Goal: Information Seeking & Learning: Learn about a topic

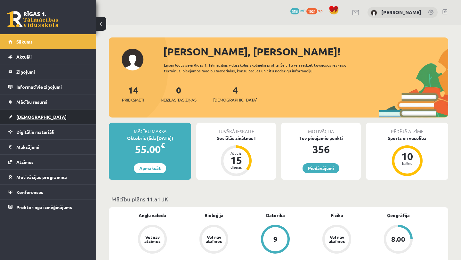
click at [55, 119] on link "[DEMOGRAPHIC_DATA]" at bounding box center [48, 116] width 80 height 15
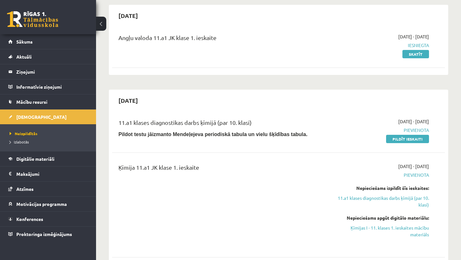
scroll to position [19, 0]
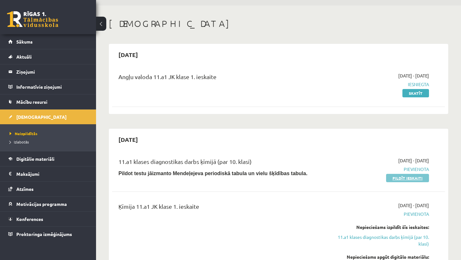
click at [409, 178] on link "Pildīt ieskaiti" at bounding box center [407, 178] width 43 height 8
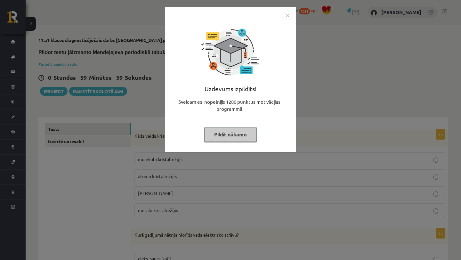
click at [220, 134] on button "Pildīt nākamo" at bounding box center [230, 134] width 53 height 15
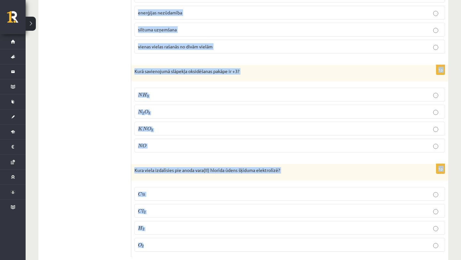
scroll to position [2915, 0]
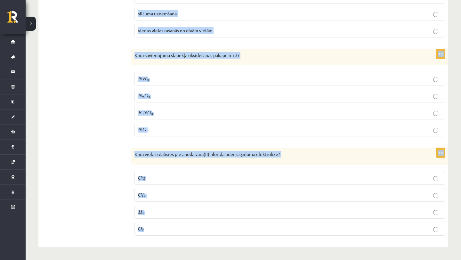
drag, startPoint x: 134, startPoint y: 135, endPoint x: 220, endPoint y: 259, distance: 150.6
copy form "Kāda veida kristālrežģis ir vielai KF? molekulu kristālrežģis atomu kristālrežģ…"
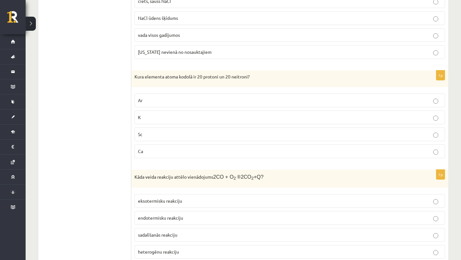
scroll to position [258, 0]
click at [151, 150] on p "Ca" at bounding box center [289, 150] width 303 height 7
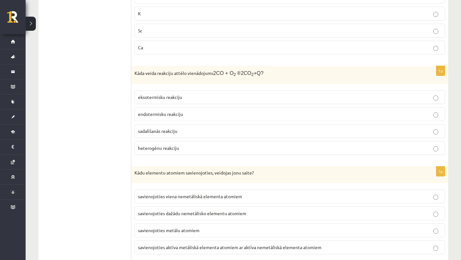
scroll to position [371, 0]
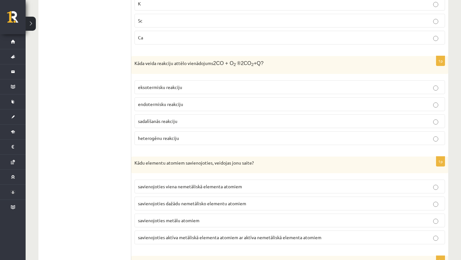
click at [169, 102] on span "endotermisku reakciju" at bounding box center [160, 104] width 45 height 6
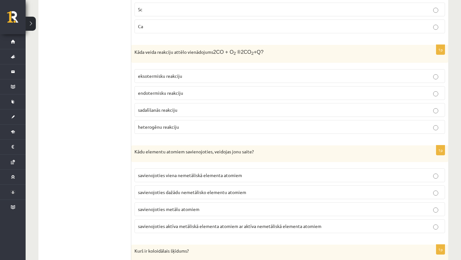
scroll to position [383, 0]
click at [157, 79] on label "eksotermisku reakciju" at bounding box center [289, 76] width 311 height 14
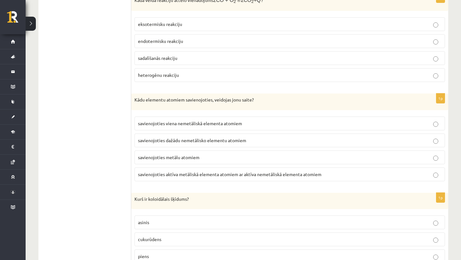
scroll to position [435, 0]
click at [164, 172] on span "savienojoties aktīva metāliskā elementa atomiem ar aktīva nemetāliskā elementa …" at bounding box center [229, 174] width 183 height 6
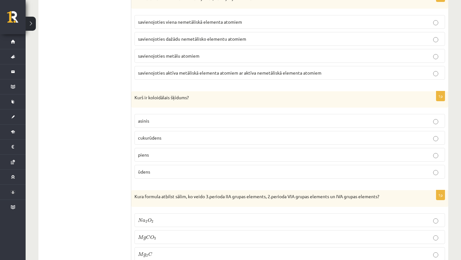
scroll to position [536, 0]
drag, startPoint x: 149, startPoint y: 95, endPoint x: 187, endPoint y: 94, distance: 38.1
click at [187, 95] on p "Kurš ir koloidālais šķīdums?" at bounding box center [273, 97] width 279 height 6
copy p "koloidālais šķīdums"
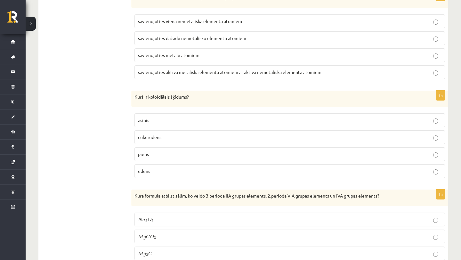
click at [180, 174] on p "ūdens" at bounding box center [289, 171] width 303 height 7
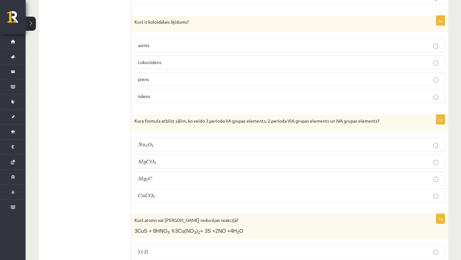
scroll to position [611, 0]
click at [190, 141] on p "N a 2 O 2 N a 2 O 2" at bounding box center [289, 144] width 303 height 7
click at [195, 161] on p "M g C O 3 M g C O 3" at bounding box center [289, 161] width 303 height 7
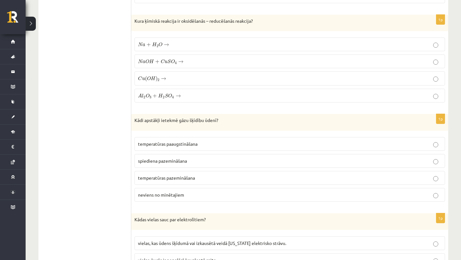
scroll to position [918, 0]
click at [201, 177] on p "temperatūras pazemināšana" at bounding box center [289, 177] width 303 height 7
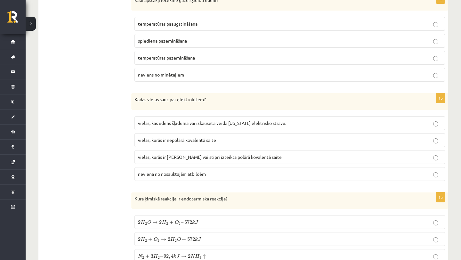
scroll to position [1038, 0]
click at [237, 160] on label "vielas, kurās ir jonu saite vai stipri izteikta polārā kovalentā saite" at bounding box center [289, 157] width 311 height 14
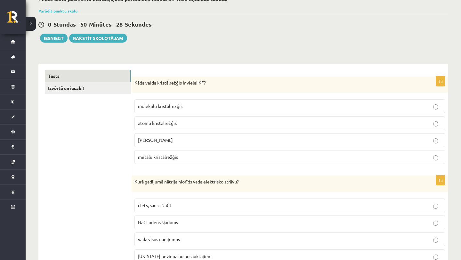
scroll to position [54, 0]
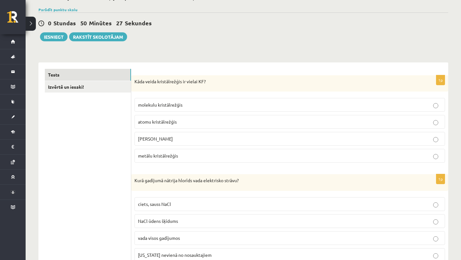
click at [176, 141] on p "jonu kristālrežģis" at bounding box center [289, 138] width 303 height 7
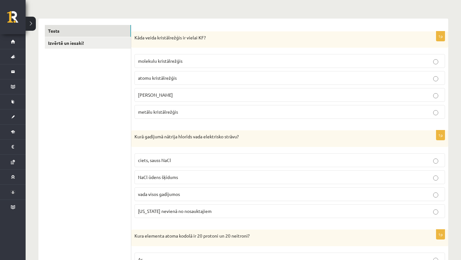
scroll to position [96, 0]
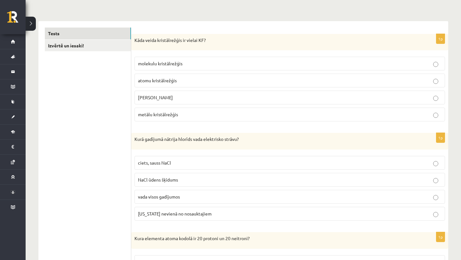
click at [181, 184] on label "NaCl ūdens šķīdums" at bounding box center [289, 180] width 311 height 14
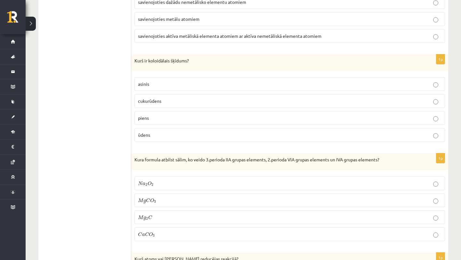
scroll to position [573, 0]
click at [182, 115] on p "piens" at bounding box center [289, 117] width 303 height 7
drag, startPoint x: 134, startPoint y: 59, endPoint x: 208, endPoint y: 58, distance: 74.0
click at [209, 59] on p "Kurš ir koloidālais šķīdums?" at bounding box center [273, 60] width 279 height 6
copy p "Kurš ir koloidālais šķīdums?"
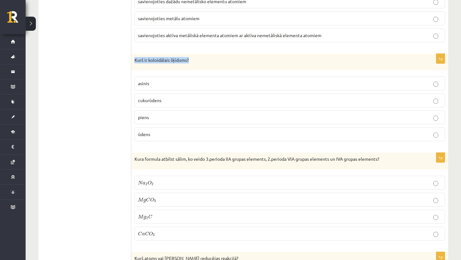
click at [208, 58] on p "Kurš ir koloidālais šķīdums?" at bounding box center [273, 60] width 279 height 6
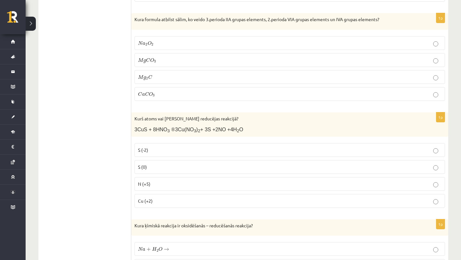
scroll to position [727, 0]
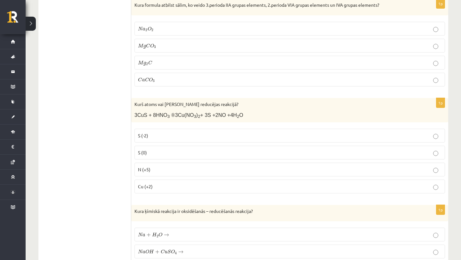
click at [152, 148] on label "S (0)" at bounding box center [289, 153] width 311 height 14
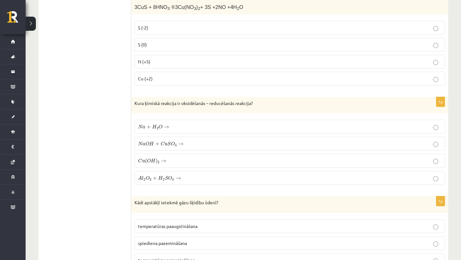
scroll to position [836, 0]
click at [164, 127] on span "→" at bounding box center [166, 126] width 5 height 3
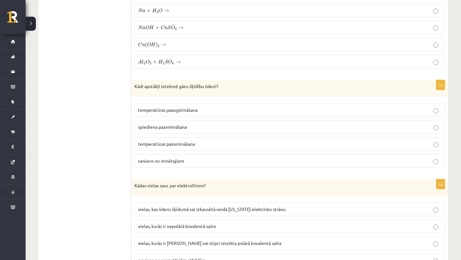
scroll to position [953, 0]
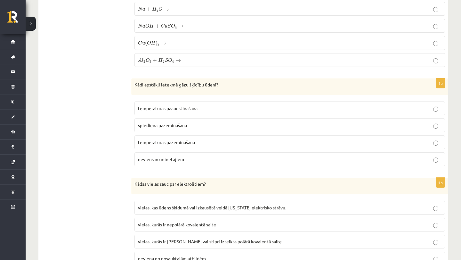
click at [156, 143] on span "temperatūras pazemināšana" at bounding box center [166, 142] width 57 height 6
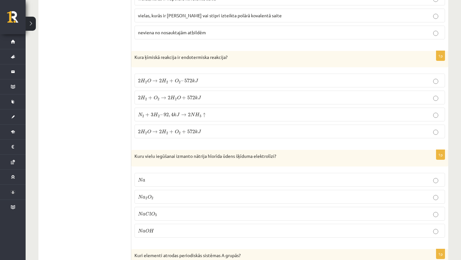
scroll to position [1181, 0]
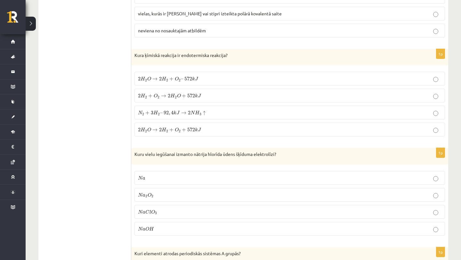
click at [208, 129] on p "2 H 2 O → 2 H 2 + O 2 + 572 k J 2 H 2 O → 2 H 2 + O 2 + 572 k J" at bounding box center [289, 129] width 303 height 7
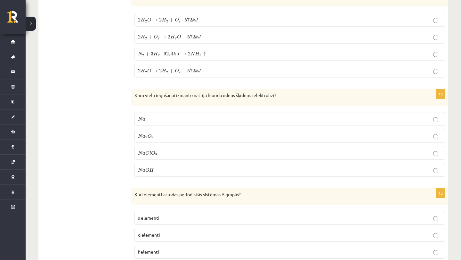
scroll to position [1240, 0]
click at [193, 173] on label "N a O H N a O H" at bounding box center [289, 169] width 311 height 14
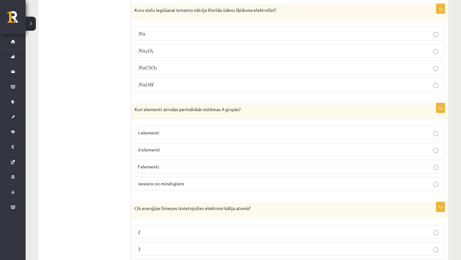
scroll to position [1324, 0]
click at [158, 135] on span "s elementi" at bounding box center [148, 133] width 21 height 6
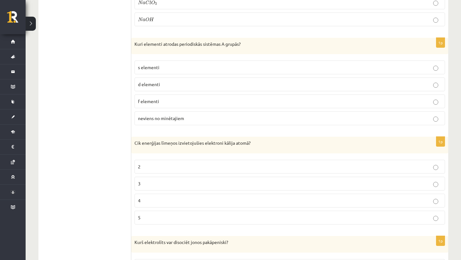
scroll to position [1390, 0]
click at [194, 200] on p "4" at bounding box center [289, 200] width 303 height 7
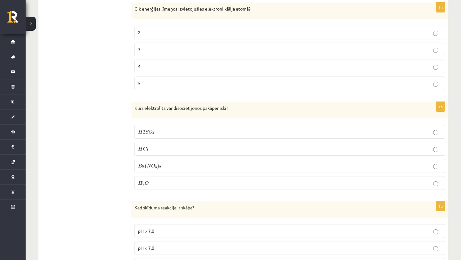
scroll to position [1525, 0]
click at [166, 130] on p "H 2 S O 4 H 2 S O 4" at bounding box center [289, 130] width 303 height 7
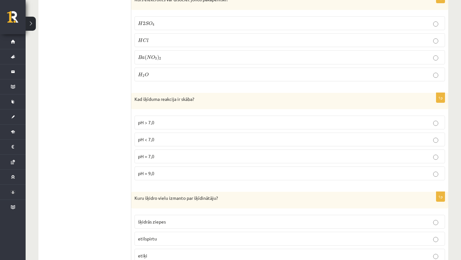
scroll to position [1633, 0]
click at [175, 136] on p "pH < 7,0" at bounding box center [289, 139] width 303 height 7
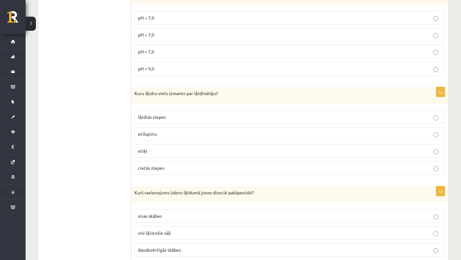
scroll to position [1739, 0]
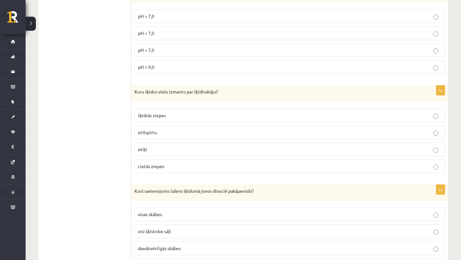
click at [161, 134] on p "etilspirtu" at bounding box center [289, 132] width 303 height 7
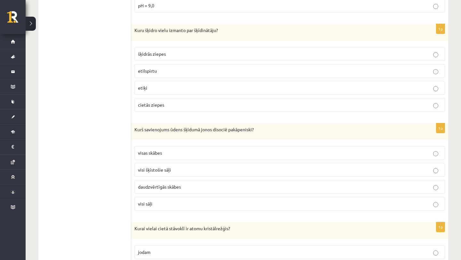
scroll to position [1805, 0]
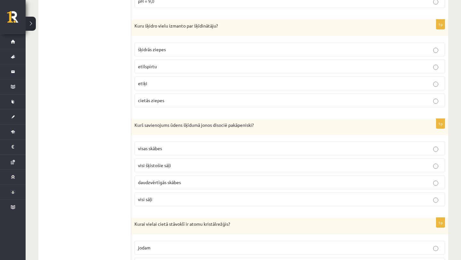
click at [214, 184] on p "daudzvērtīgās skābes" at bounding box center [289, 182] width 303 height 7
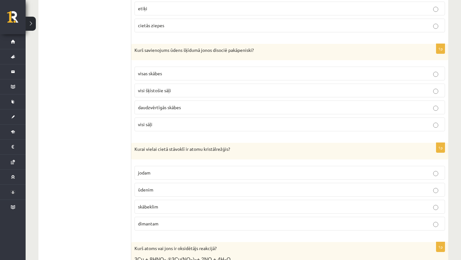
scroll to position [1919, 0]
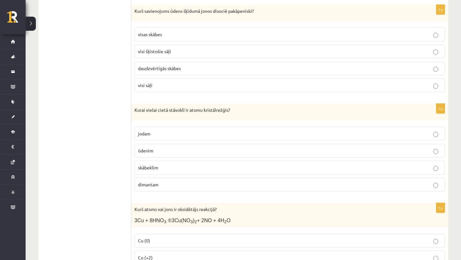
click at [230, 182] on p "dimantam" at bounding box center [289, 184] width 303 height 7
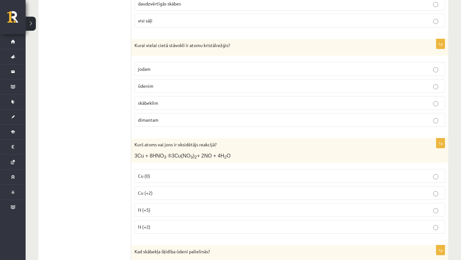
scroll to position [1984, 0]
click at [166, 212] on p "N (+5)" at bounding box center [289, 209] width 303 height 7
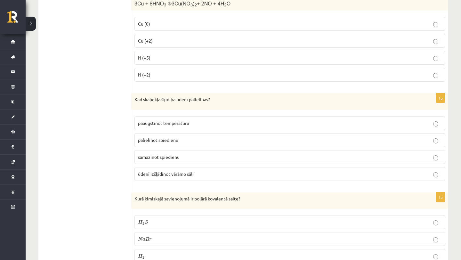
scroll to position [2138, 0]
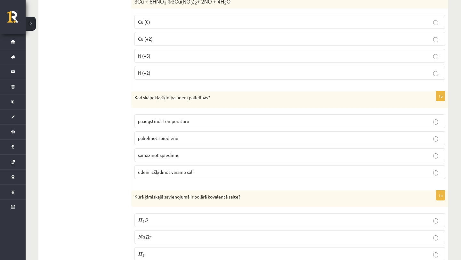
click at [201, 118] on p "paaugstinot temperatūru" at bounding box center [289, 121] width 303 height 7
click at [198, 139] on p "palielinot spiedienu" at bounding box center [289, 138] width 303 height 7
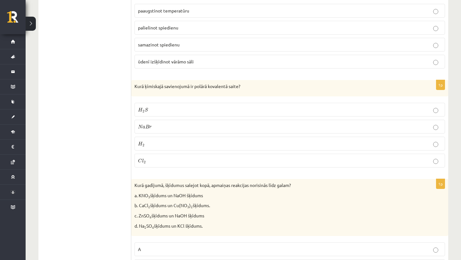
scroll to position [2248, 0]
click at [203, 107] on p "H 2 S H 2 S" at bounding box center [289, 109] width 303 height 7
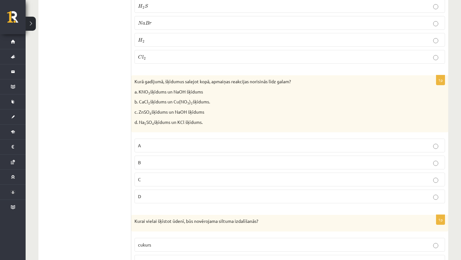
scroll to position [2352, 0]
click at [150, 177] on p "C" at bounding box center [289, 179] width 303 height 7
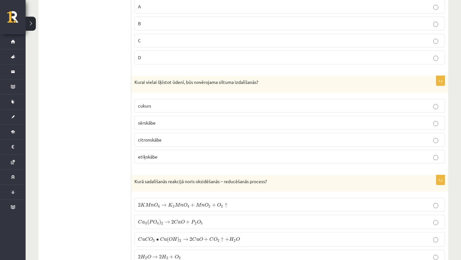
scroll to position [2491, 0]
click at [170, 121] on p "sērskābe" at bounding box center [289, 122] width 303 height 7
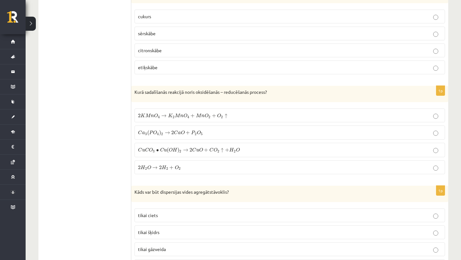
scroll to position [2579, 0]
click at [182, 120] on label "2 K M n O 4 → K 2 M n O 4 + M n O 2 + O 2 ↑ 2 K M n O 4 → K 2 M n O 4 + M n O 2…" at bounding box center [289, 116] width 311 height 14
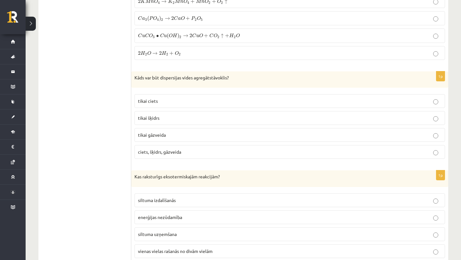
scroll to position [2695, 0]
click at [197, 150] on p "ciets, šķidrs, gāzveida" at bounding box center [289, 151] width 303 height 7
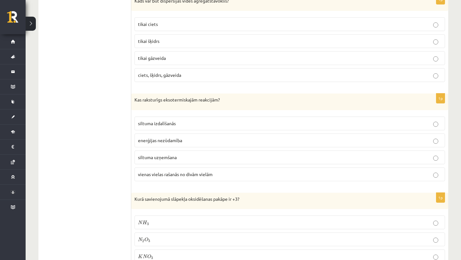
scroll to position [2771, 0]
click at [199, 121] on p "siltuma izdalīšanās" at bounding box center [289, 123] width 303 height 7
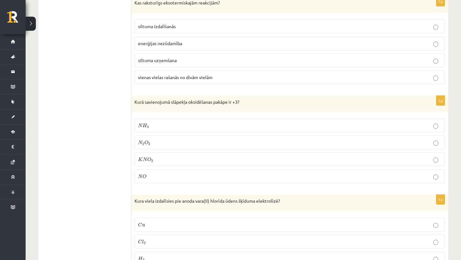
scroll to position [2871, 0]
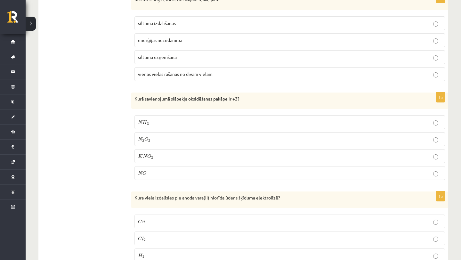
click at [186, 136] on p "N 2 O 3 N 2 O 3" at bounding box center [289, 139] width 303 height 7
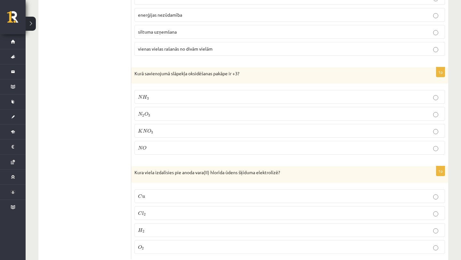
scroll to position [2915, 0]
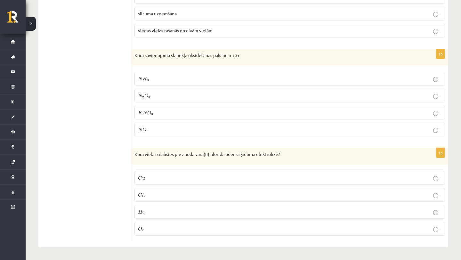
click at [145, 195] on span "2" at bounding box center [145, 196] width 2 height 3
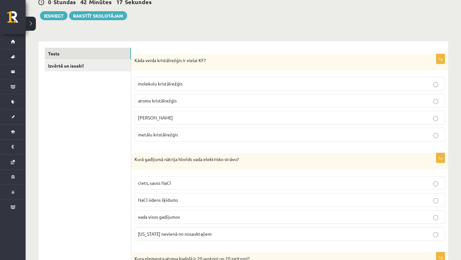
scroll to position [0, 0]
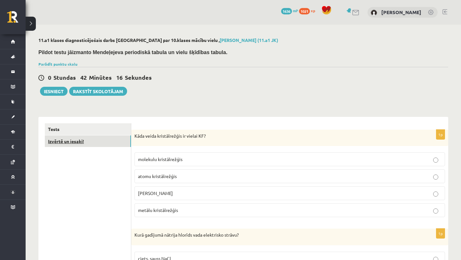
click at [114, 140] on link "Izvērtē un iesaki!" at bounding box center [88, 141] width 86 height 12
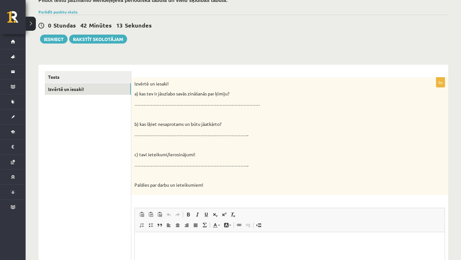
scroll to position [54, 0]
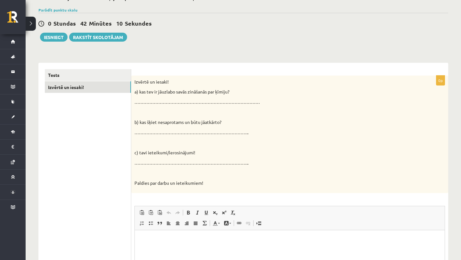
click at [203, 245] on html at bounding box center [290, 240] width 310 height 20
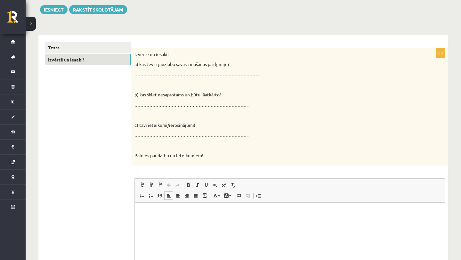
scroll to position [88, 0]
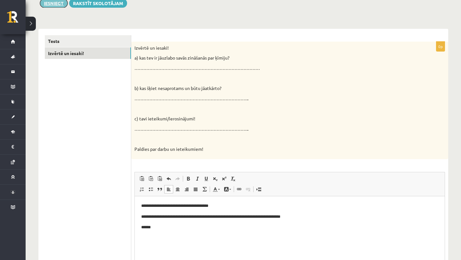
click at [55, 5] on button "Iesniegt" at bounding box center [54, 3] width 28 height 9
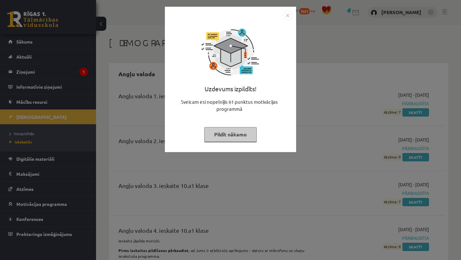
click at [237, 133] on button "Pildīt nākamo" at bounding box center [230, 134] width 53 height 15
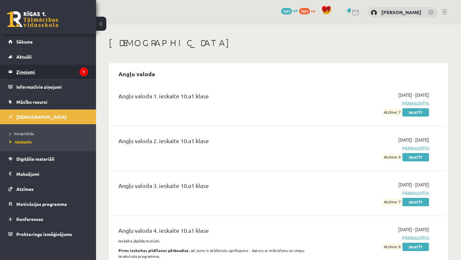
click at [64, 68] on legend "Ziņojumi 1" at bounding box center [52, 71] width 72 height 15
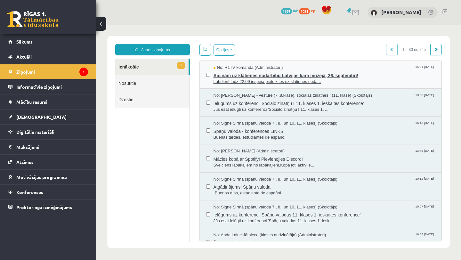
click at [256, 77] on span "Aicinām uz klātienes nodarbību Latvijas kara muzejā, 26. septembrī!" at bounding box center [325, 75] width 222 height 8
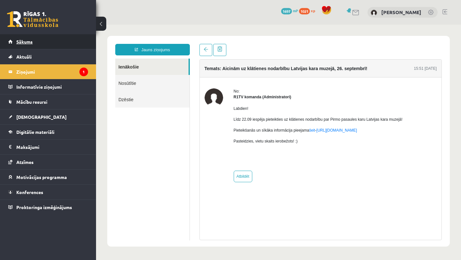
click at [68, 41] on link "Sākums" at bounding box center [48, 41] width 80 height 15
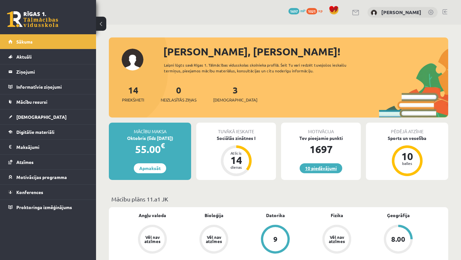
click at [321, 166] on link "10 piedāvājumi" at bounding box center [321, 168] width 43 height 10
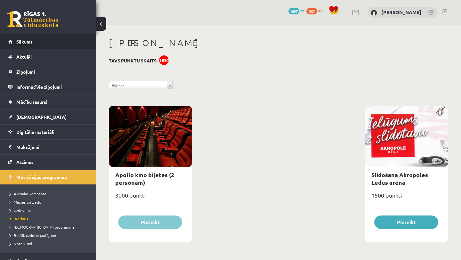
click at [57, 44] on link "Sākums" at bounding box center [48, 41] width 80 height 15
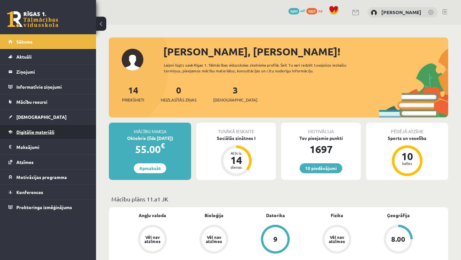
click at [48, 132] on span "Digitālie materiāli" at bounding box center [35, 132] width 38 height 6
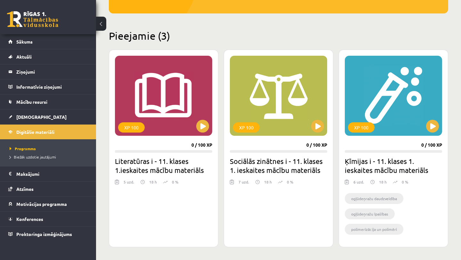
scroll to position [134, 0]
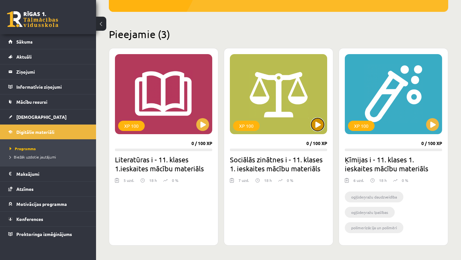
click at [319, 127] on button at bounding box center [317, 124] width 13 height 13
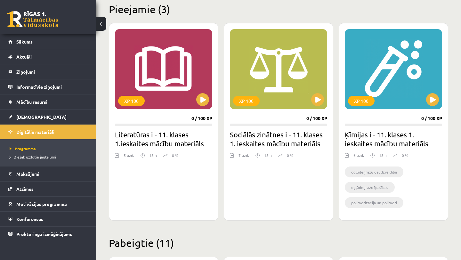
scroll to position [174, 0]
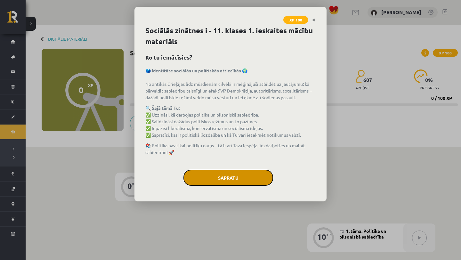
click at [260, 175] on button "Sapratu" at bounding box center [228, 178] width 90 height 16
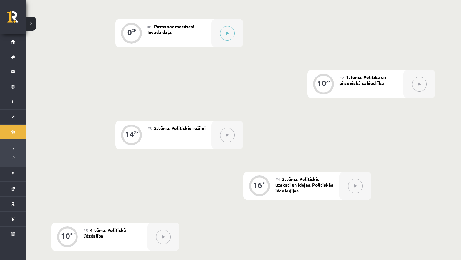
scroll to position [114, 0]
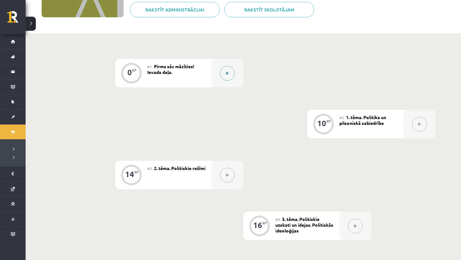
click at [229, 74] on icon at bounding box center [227, 73] width 3 height 4
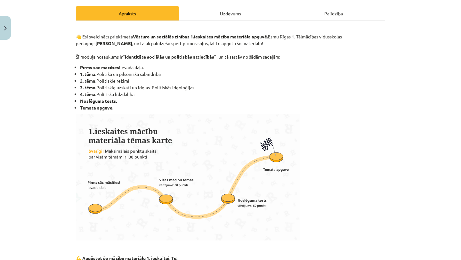
scroll to position [383, 0]
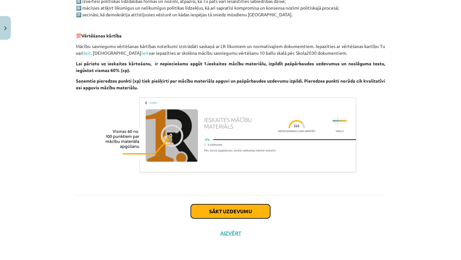
click at [222, 213] on button "Sākt uzdevumu" at bounding box center [230, 211] width 79 height 14
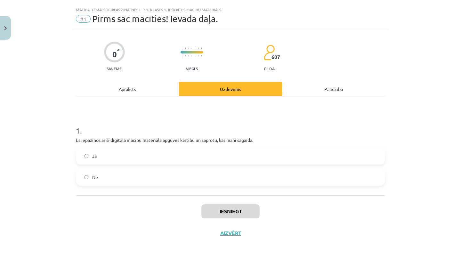
click at [218, 152] on label "Jā" at bounding box center [231, 156] width 308 height 16
click at [164, 85] on div "Apraksts" at bounding box center [127, 89] width 103 height 14
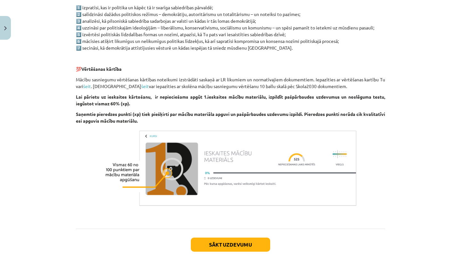
scroll to position [350, 0]
click at [208, 242] on button "Sākt uzdevumu" at bounding box center [230, 244] width 79 height 14
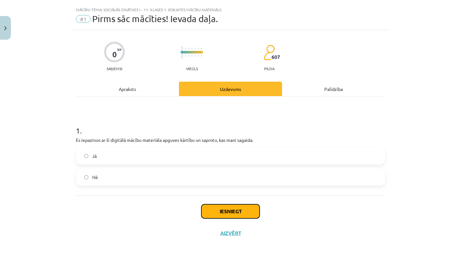
click at [218, 208] on button "Iesniegt" at bounding box center [230, 211] width 58 height 14
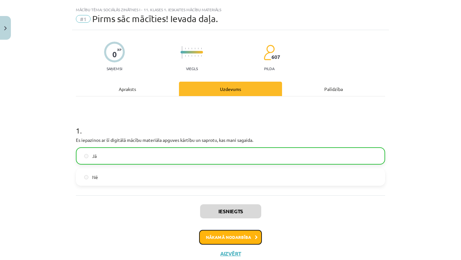
click at [216, 239] on button "Nākamā nodarbība" at bounding box center [230, 237] width 63 height 15
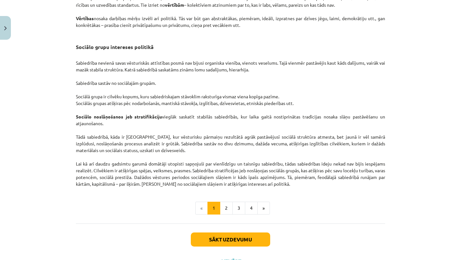
scroll to position [946, 0]
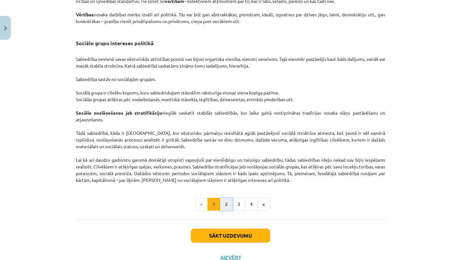
click at [226, 205] on button "2" at bounding box center [226, 204] width 13 height 13
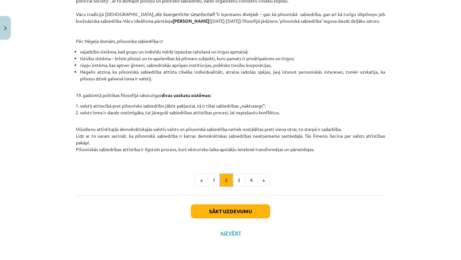
scroll to position [247, 0]
click at [240, 180] on button "3" at bounding box center [238, 180] width 13 height 13
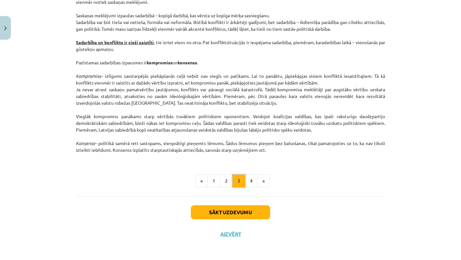
scroll to position [821, 0]
click at [250, 179] on button "4" at bounding box center [251, 180] width 13 height 13
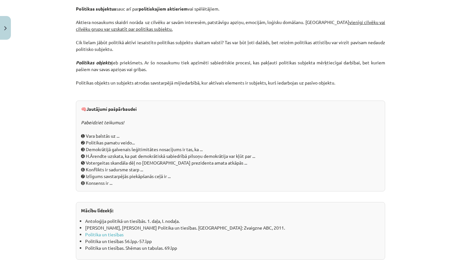
scroll to position [694, 0]
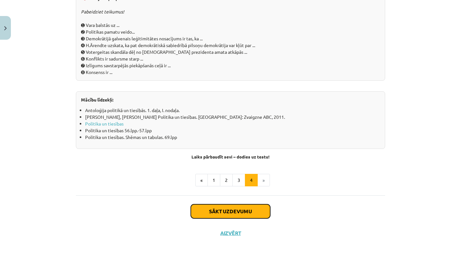
click at [242, 208] on button "Sākt uzdevumu" at bounding box center [230, 211] width 79 height 14
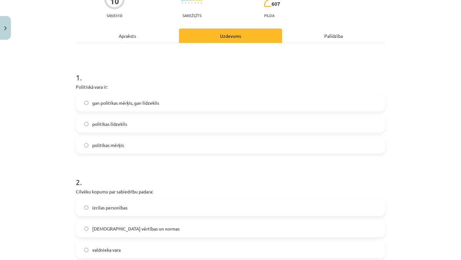
scroll to position [65, 0]
click at [222, 99] on label "gan politikas mērķis, gan līdzeklis" at bounding box center [231, 103] width 308 height 16
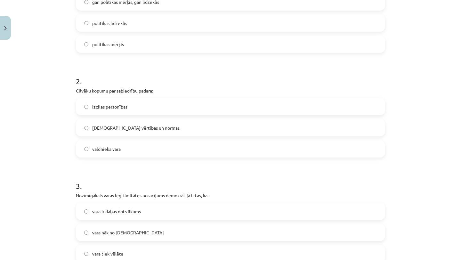
scroll to position [166, 0]
click at [198, 129] on label "kopīgās vērtības un normas" at bounding box center [231, 128] width 308 height 16
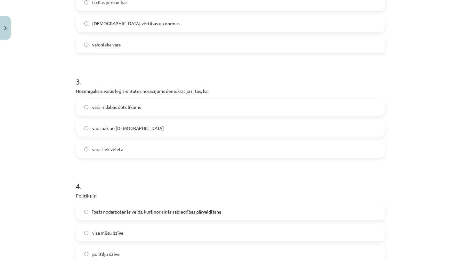
scroll to position [271, 0]
click at [184, 146] on label "vara tiek vēlēta" at bounding box center [231, 150] width 308 height 16
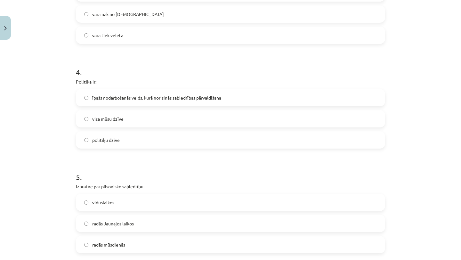
scroll to position [387, 0]
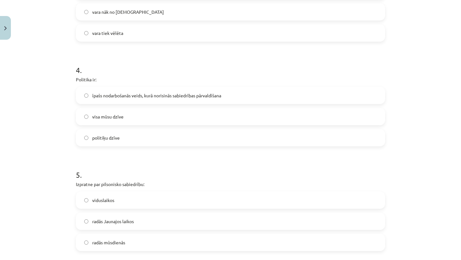
click at [208, 95] on span "īpašs nodarbošanās veids, kurā norisinās sabiedrības pārvaldīšana" at bounding box center [156, 95] width 129 height 7
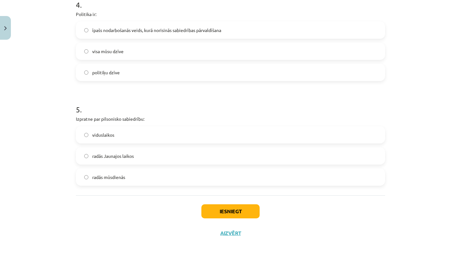
scroll to position [452, 0]
click at [170, 136] on label "viduslaikos" at bounding box center [231, 135] width 308 height 16
click at [222, 206] on button "Iesniegt" at bounding box center [230, 212] width 58 height 14
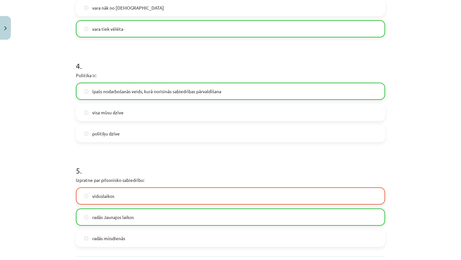
scroll to position [473, 0]
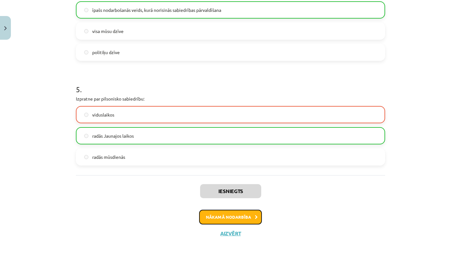
click at [216, 217] on button "Nākamā nodarbība" at bounding box center [230, 217] width 63 height 15
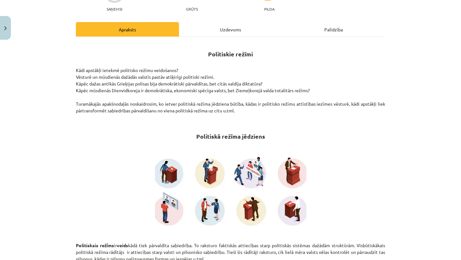
scroll to position [0, 0]
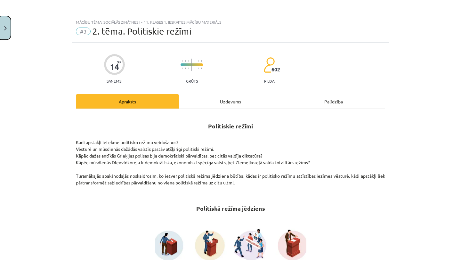
click at [6, 33] on button "Close" at bounding box center [5, 28] width 11 height 24
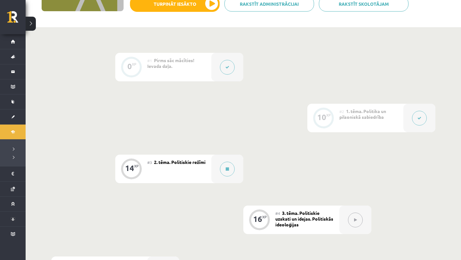
scroll to position [119, 0]
click at [418, 118] on icon at bounding box center [419, 119] width 4 height 4
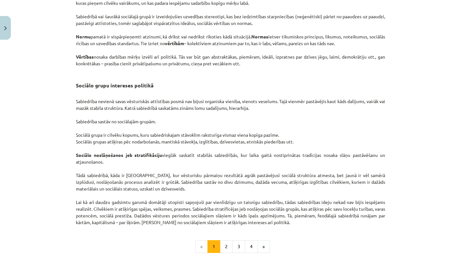
scroll to position [996, 0]
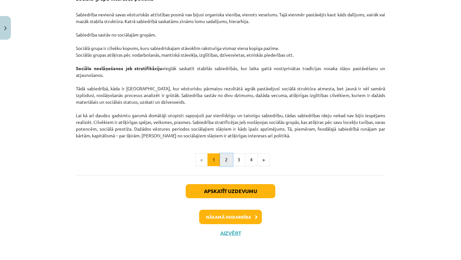
click at [228, 157] on button "2" at bounding box center [226, 159] width 13 height 13
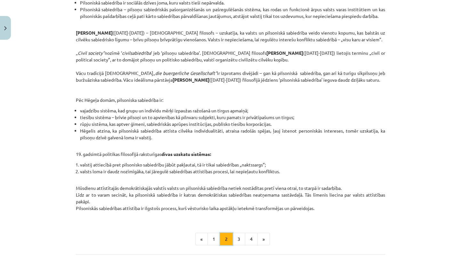
scroll to position [267, 0]
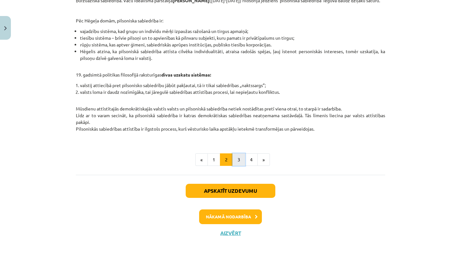
click at [238, 160] on button "3" at bounding box center [238, 159] width 13 height 13
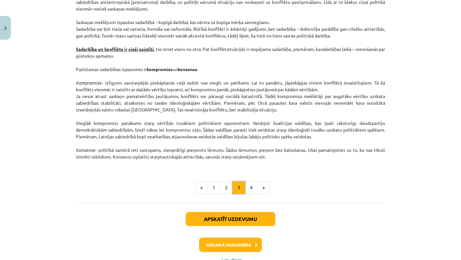
scroll to position [842, 0]
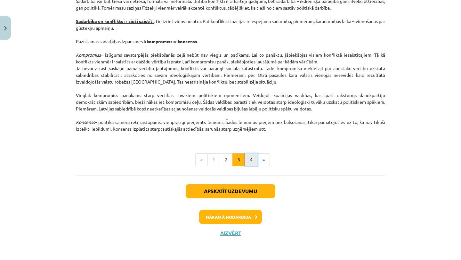
click at [251, 162] on button "4" at bounding box center [251, 159] width 13 height 13
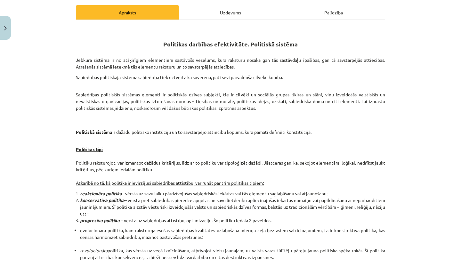
scroll to position [0, 0]
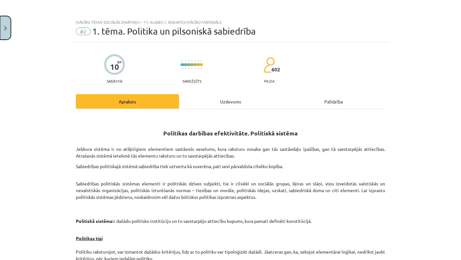
click at [1, 21] on button "Close" at bounding box center [5, 28] width 11 height 24
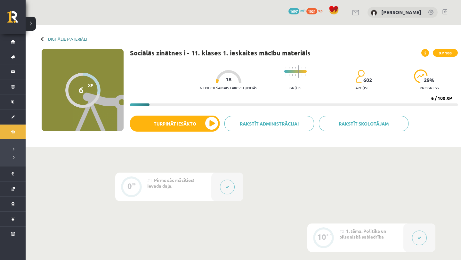
click at [52, 39] on link "Digitālie materiāli" at bounding box center [67, 38] width 39 height 5
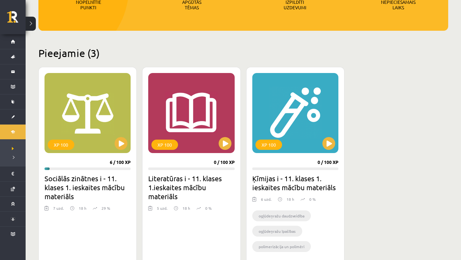
scroll to position [117, 0]
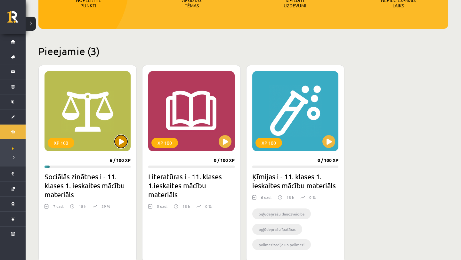
click at [123, 136] on button at bounding box center [121, 141] width 13 height 13
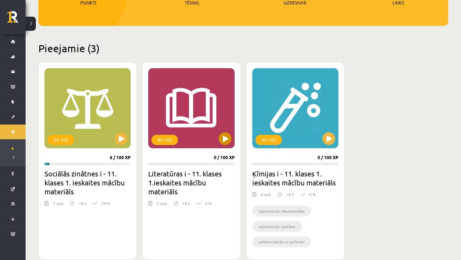
scroll to position [122, 0]
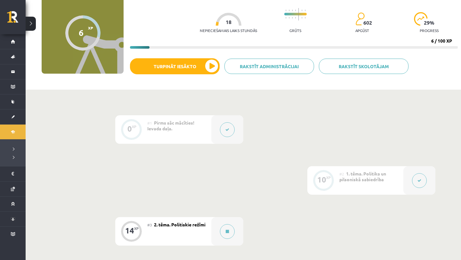
scroll to position [74, 0]
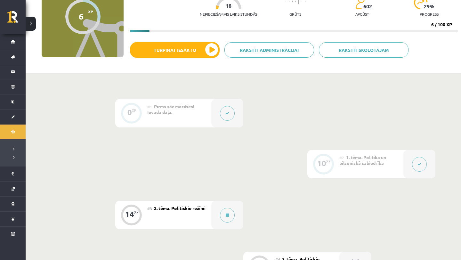
click at [411, 160] on div at bounding box center [419, 164] width 32 height 28
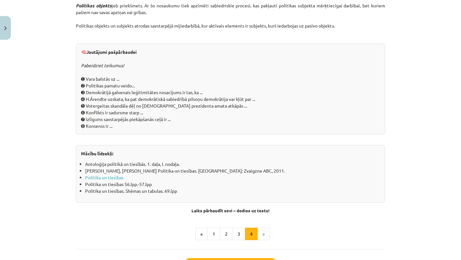
scroll to position [714, 0]
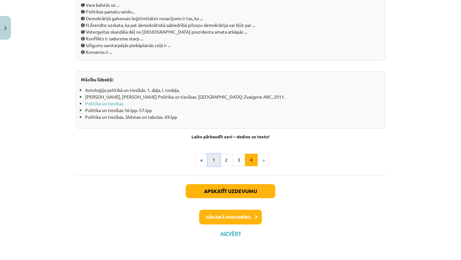
click at [214, 161] on button "1" at bounding box center [213, 160] width 13 height 13
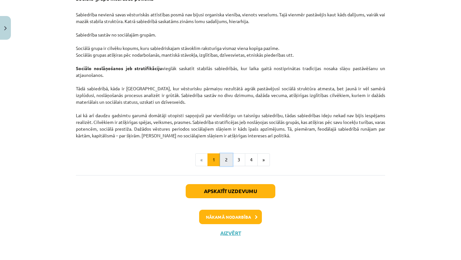
click at [227, 158] on button "2" at bounding box center [226, 159] width 13 height 13
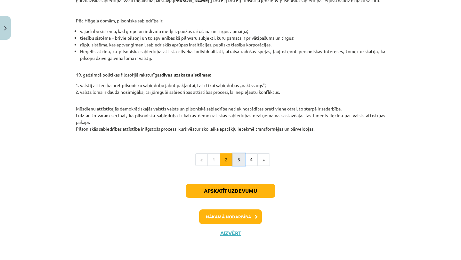
click at [240, 159] on button "3" at bounding box center [238, 159] width 13 height 13
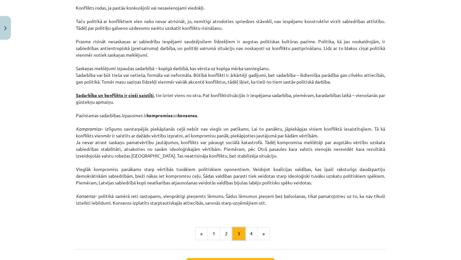
scroll to position [842, 0]
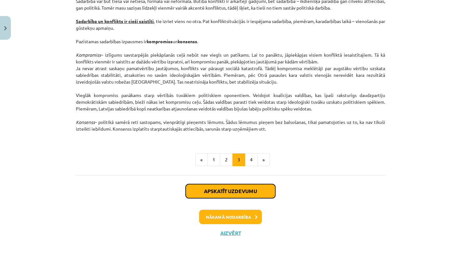
click at [239, 189] on button "Apskatīt uzdevumu" at bounding box center [231, 191] width 90 height 14
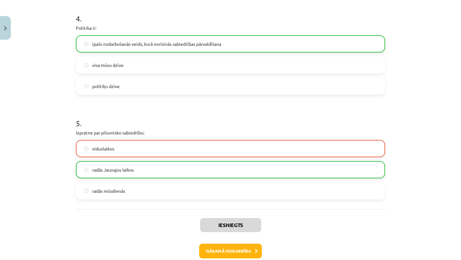
scroll to position [0, 0]
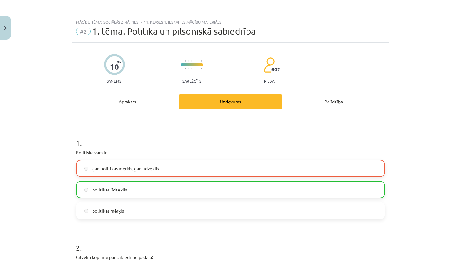
click at [135, 104] on div "Apraksts" at bounding box center [127, 101] width 103 height 14
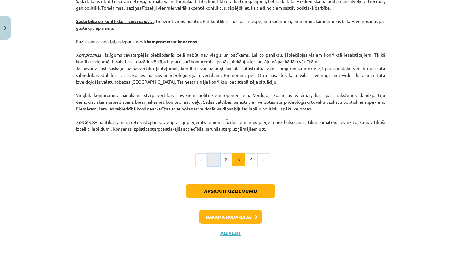
click at [218, 158] on button "1" at bounding box center [213, 159] width 13 height 13
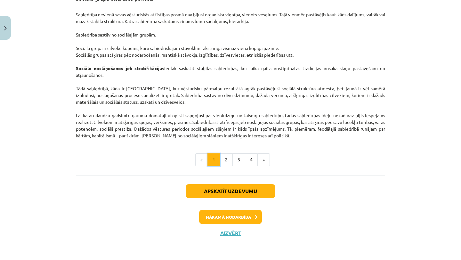
scroll to position [996, 0]
click at [243, 217] on button "Nākamā nodarbība" at bounding box center [230, 217] width 63 height 15
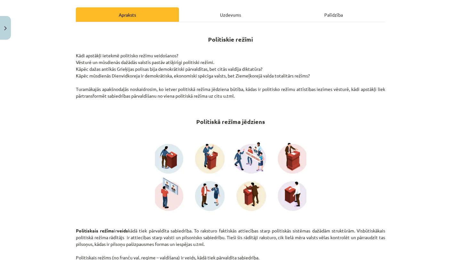
scroll to position [0, 0]
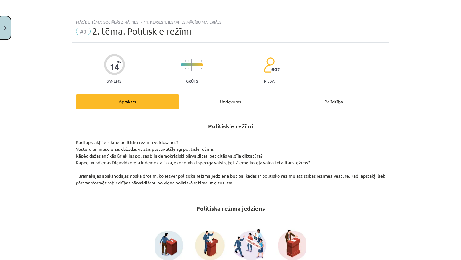
click at [2, 25] on button "Close" at bounding box center [5, 28] width 11 height 24
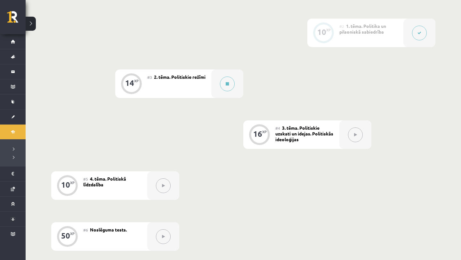
scroll to position [207, 0]
